Goal: Task Accomplishment & Management: Use online tool/utility

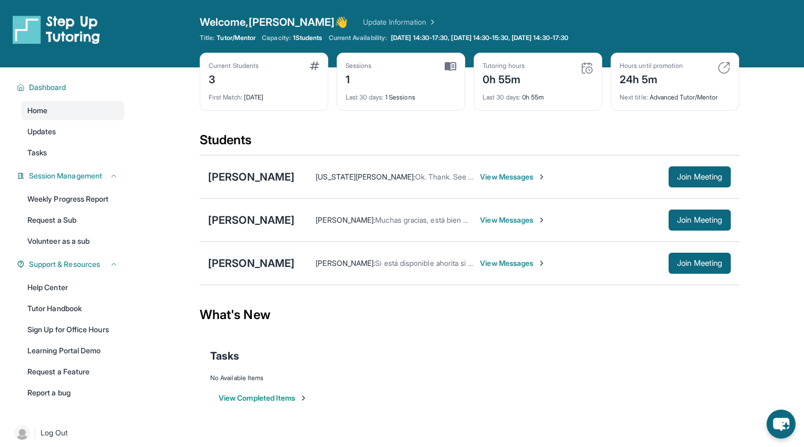
click at [295, 265] on div "[PERSON_NAME]" at bounding box center [251, 263] width 86 height 15
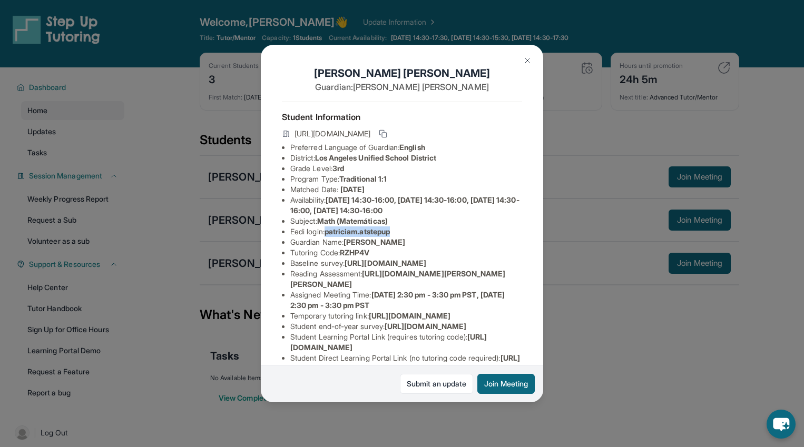
drag, startPoint x: 329, startPoint y: 232, endPoint x: 398, endPoint y: 231, distance: 69.1
click at [398, 231] on li "Eedi login : patriciam.atstepup" at bounding box center [406, 232] width 232 height 11
copy span "patriciam.atstepup"
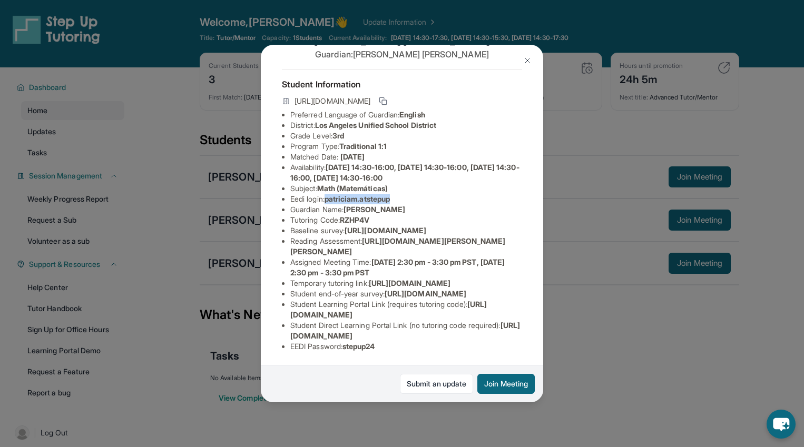
scroll to position [96, 0]
click at [418, 194] on li "Eedi login : patriciam.atstepup" at bounding box center [406, 199] width 232 height 11
drag, startPoint x: 290, startPoint y: 316, endPoint x: 474, endPoint y: 318, distance: 183.4
click at [474, 318] on span "https://student-portal.stepuptutoring.org/student" at bounding box center [388, 309] width 197 height 19
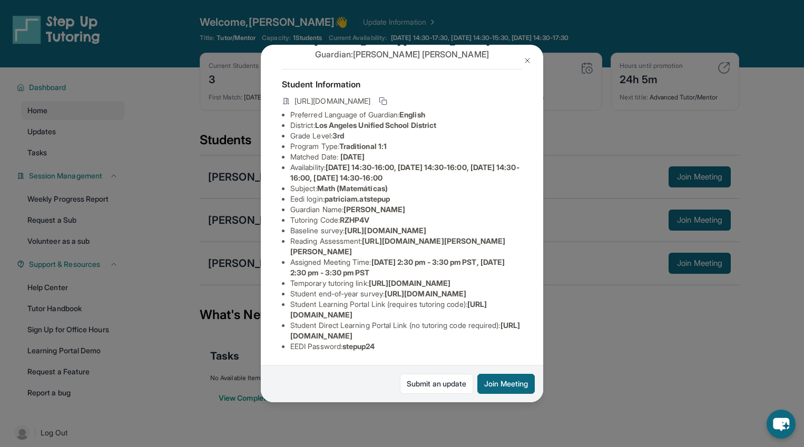
copy span "https://student-portal.stepuptutoring.org/student"
drag, startPoint x: 384, startPoint y: 114, endPoint x: 344, endPoint y: 114, distance: 40.1
click at [344, 215] on li "Tutoring Code : RZHP4V" at bounding box center [406, 220] width 232 height 11
copy span "RZHP4V"
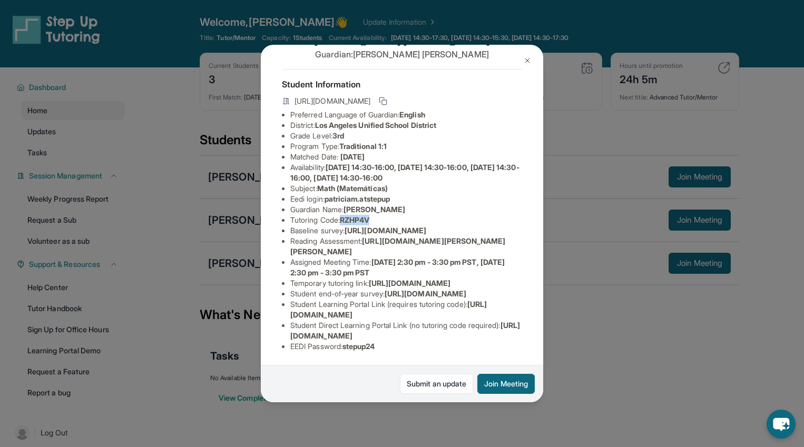
click at [528, 59] on img at bounding box center [527, 60] width 8 height 8
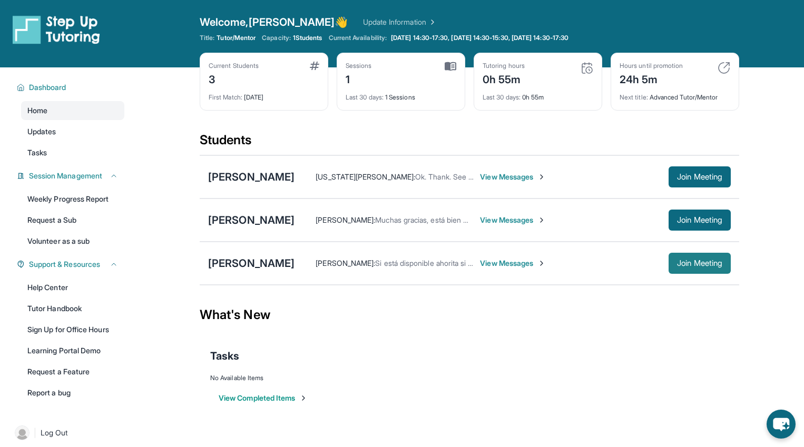
click at [680, 262] on span "Join Meeting" at bounding box center [699, 263] width 45 height 6
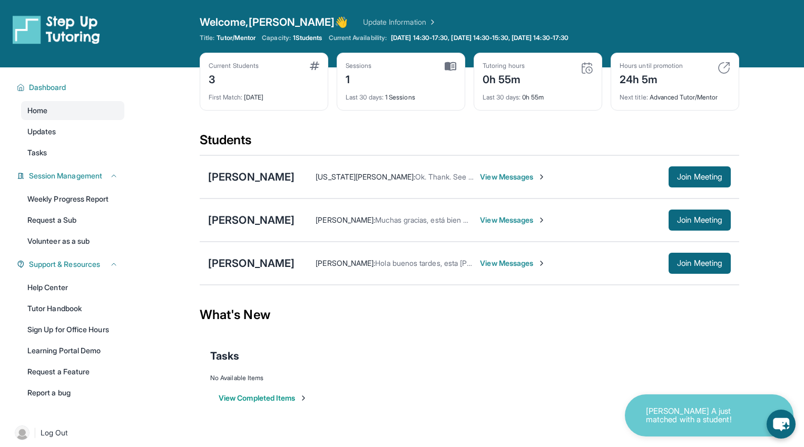
click at [523, 263] on span "View Messages" at bounding box center [513, 263] width 66 height 11
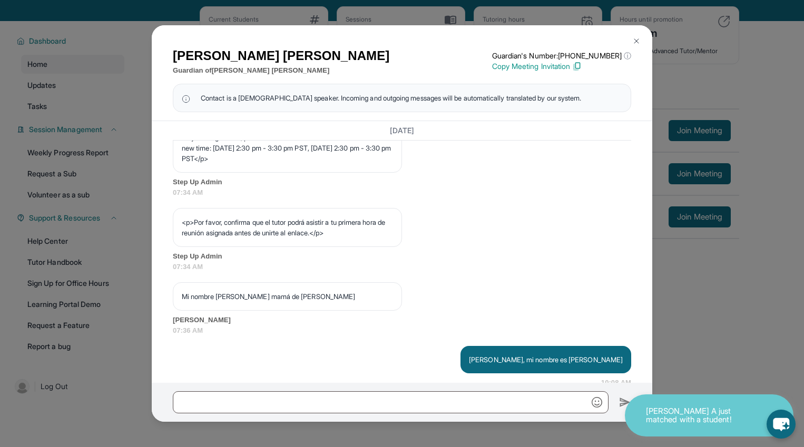
scroll to position [632, 0]
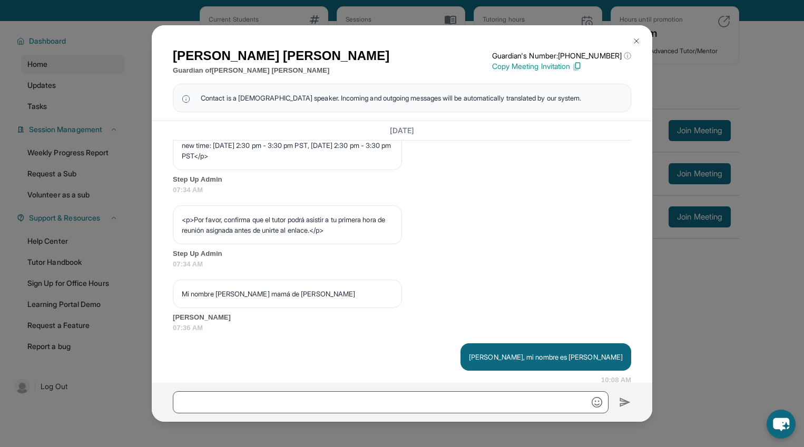
click at [638, 41] on img at bounding box center [636, 41] width 8 height 8
